Goal: Information Seeking & Learning: Learn about a topic

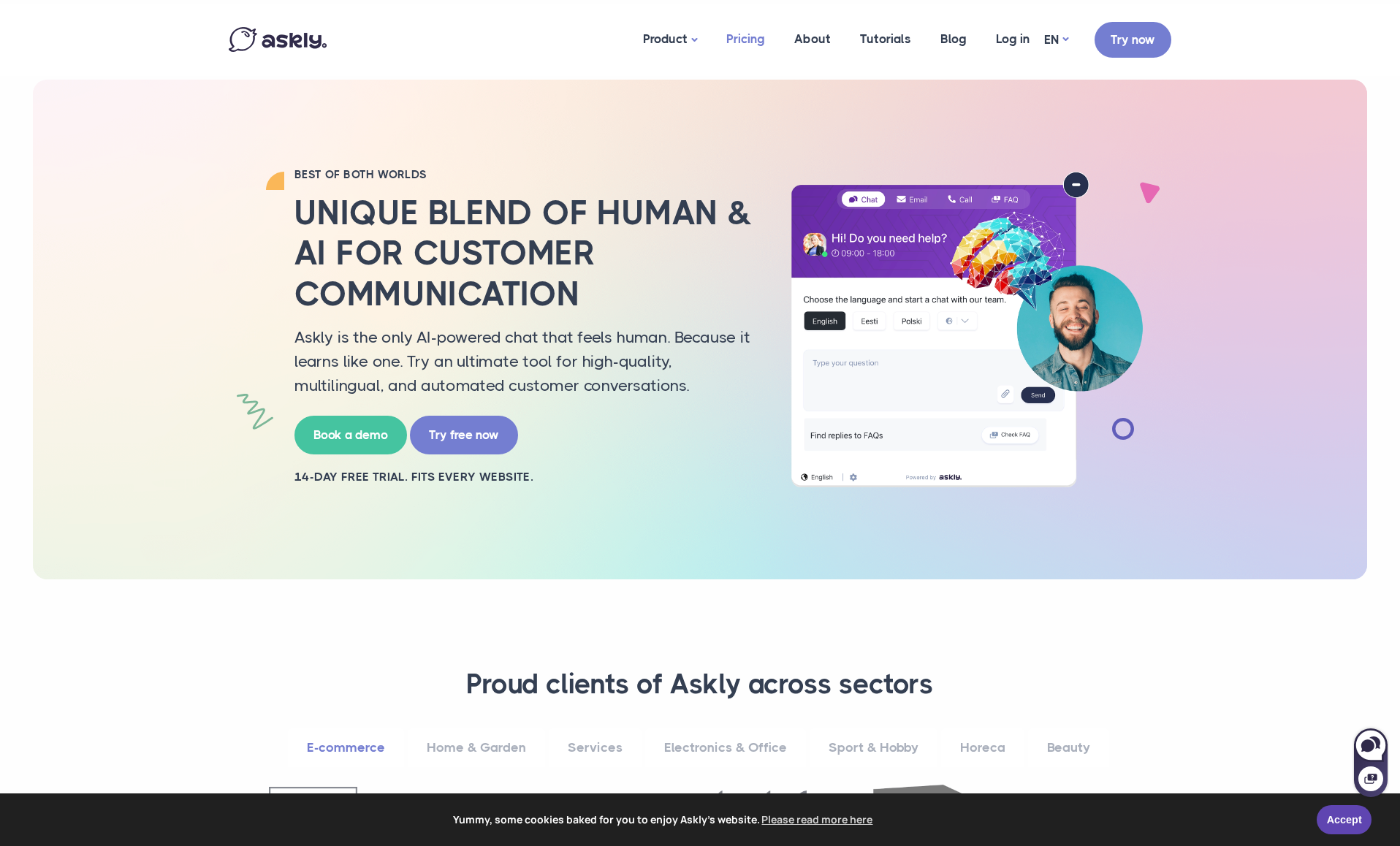
click at [741, 35] on link "Pricing" at bounding box center [745, 39] width 68 height 71
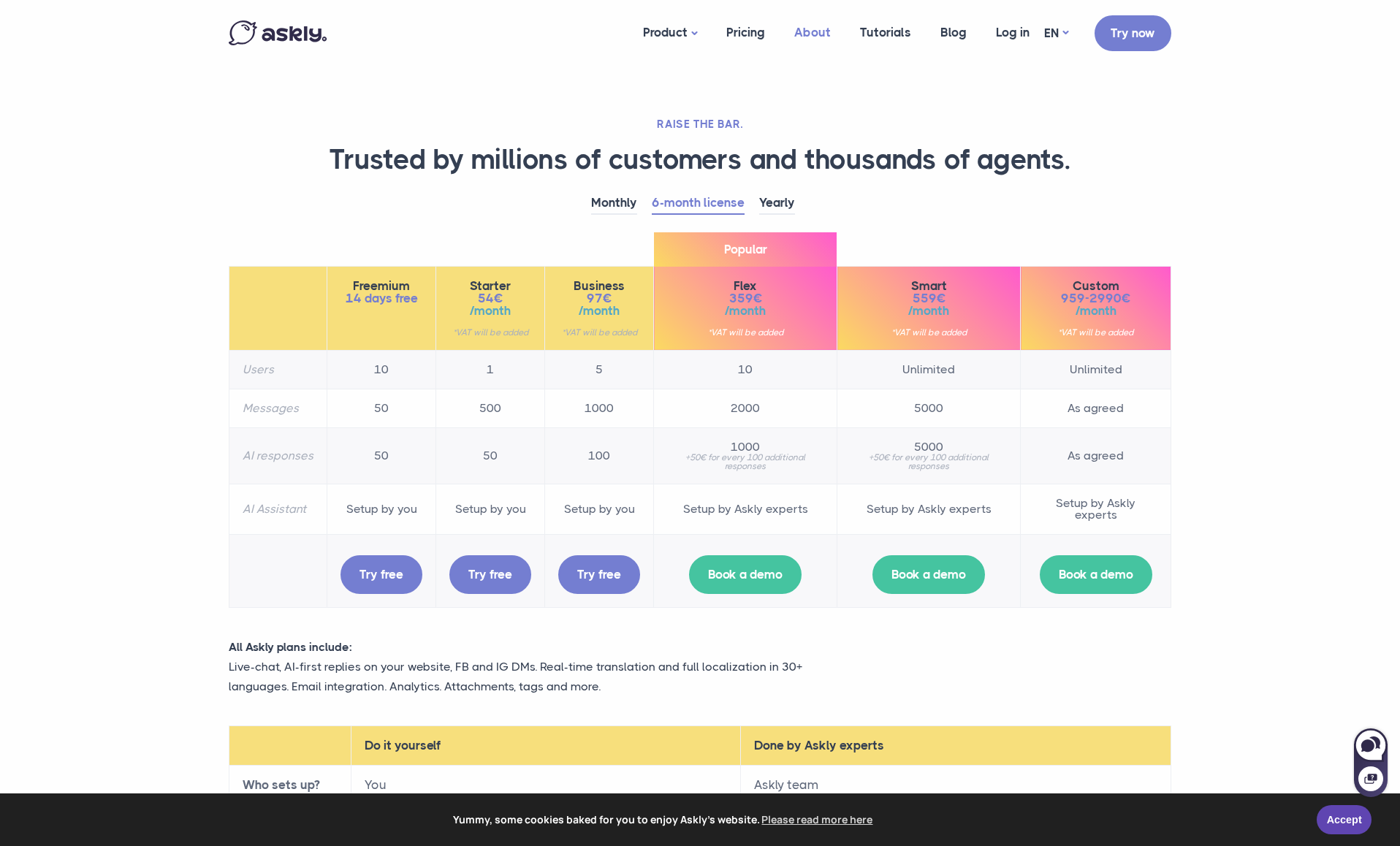
click at [823, 33] on link "About" at bounding box center [812, 33] width 66 height 56
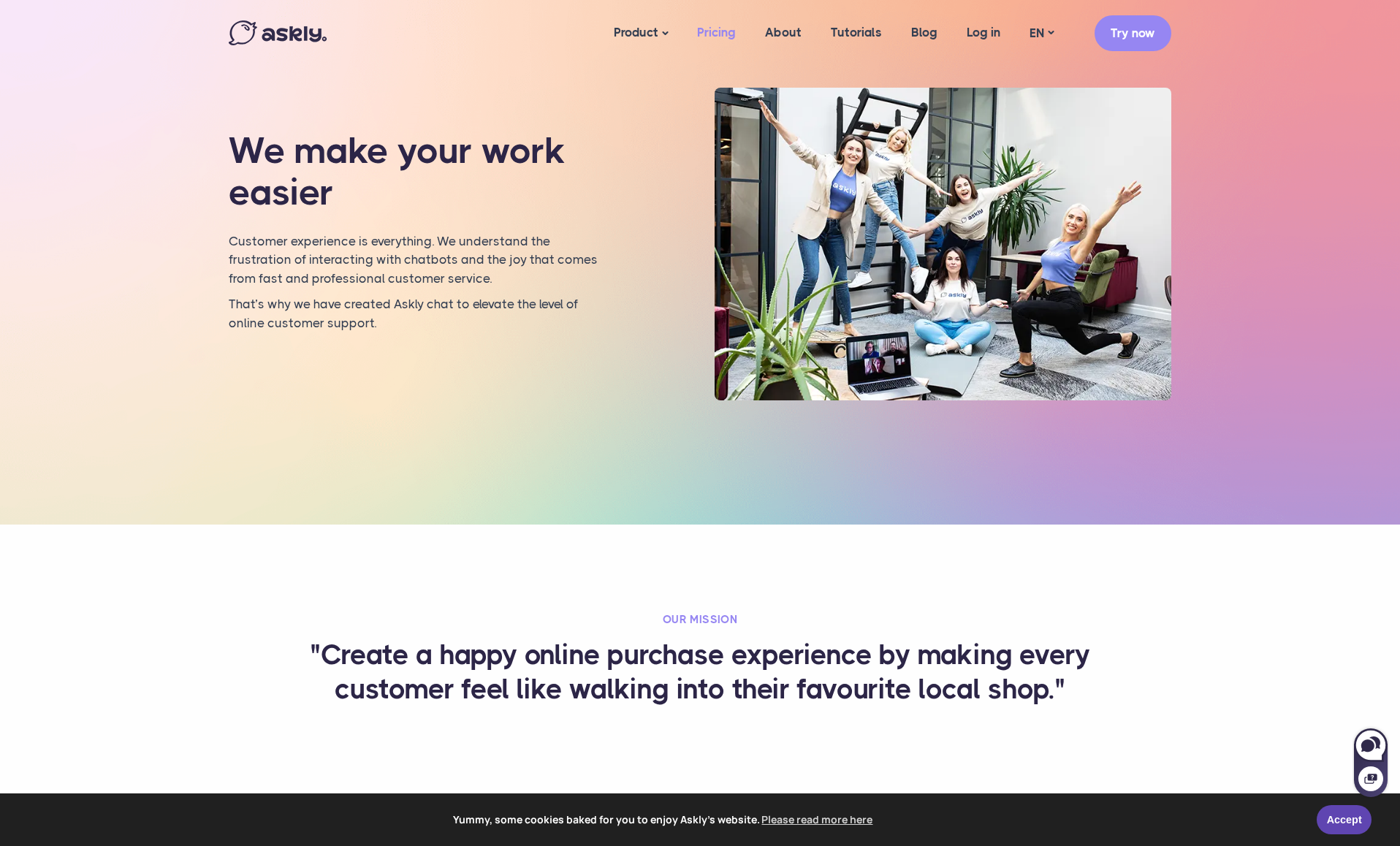
click at [711, 31] on link "Pricing" at bounding box center [716, 33] width 68 height 56
